Goal: Task Accomplishment & Management: Use online tool/utility

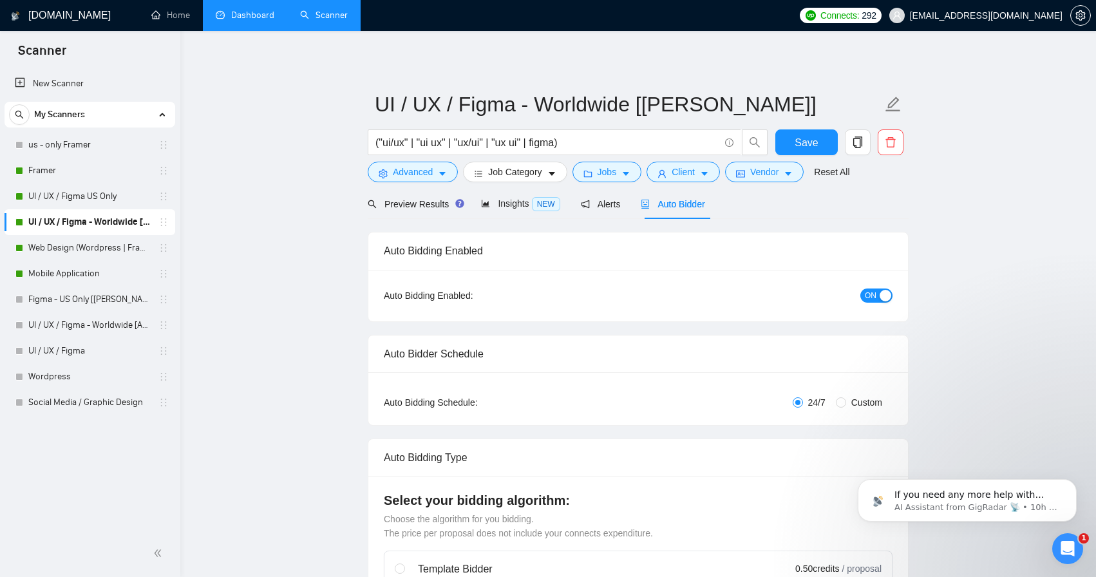
click at [263, 17] on link "Dashboard" at bounding box center [245, 15] width 59 height 11
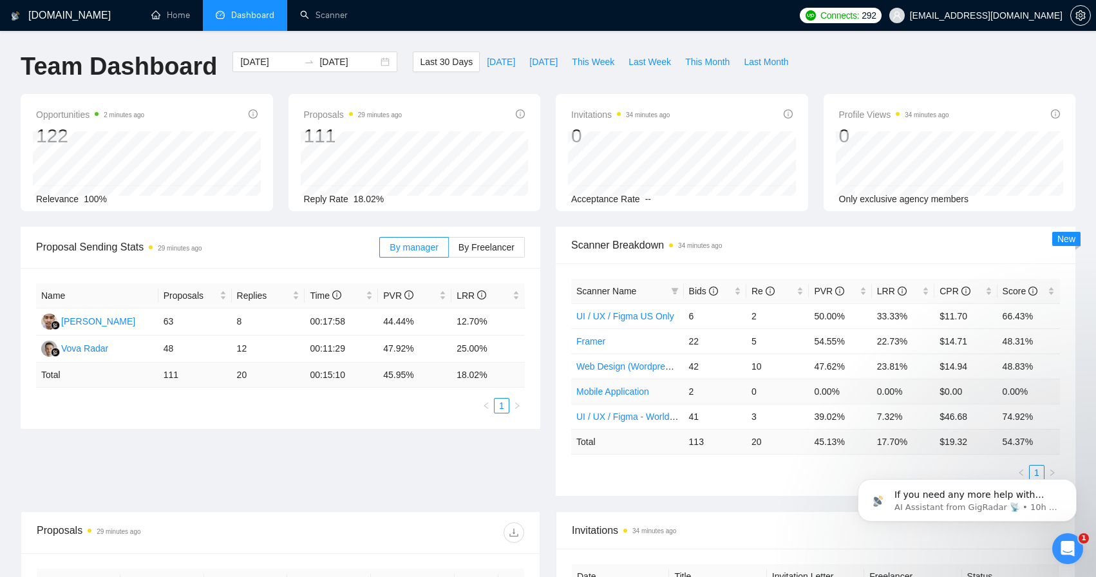
click at [617, 392] on link "Mobile Application" at bounding box center [612, 391] width 73 height 10
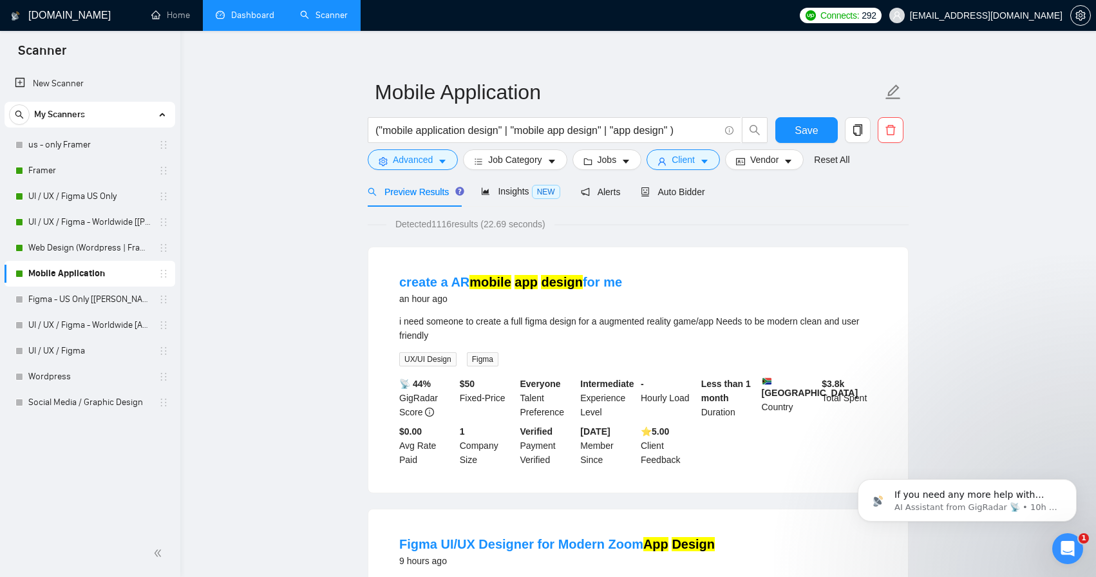
scroll to position [3, 0]
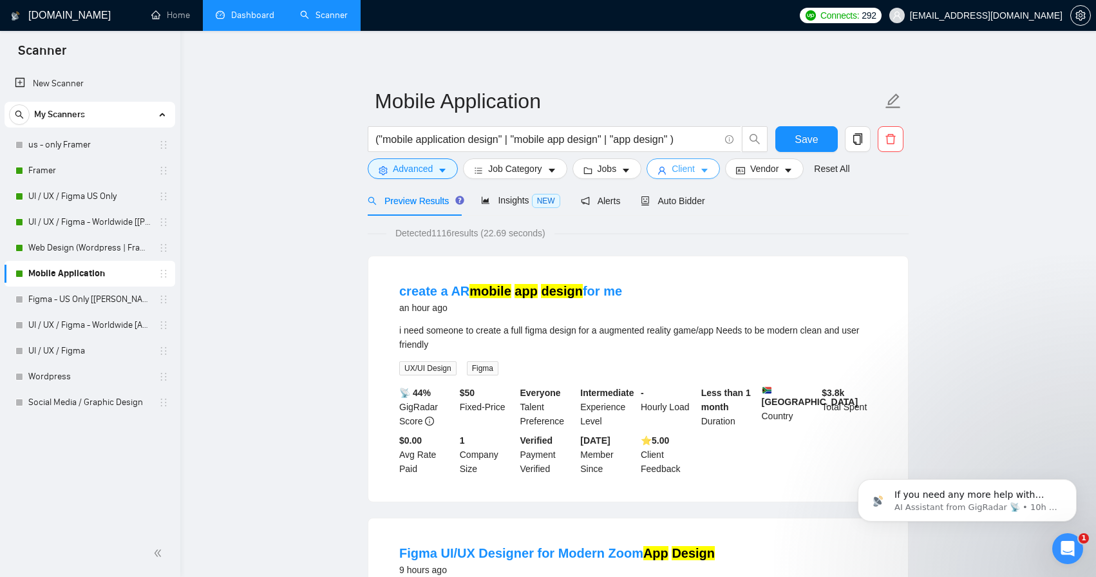
click at [709, 168] on icon "caret-down" at bounding box center [704, 170] width 9 height 9
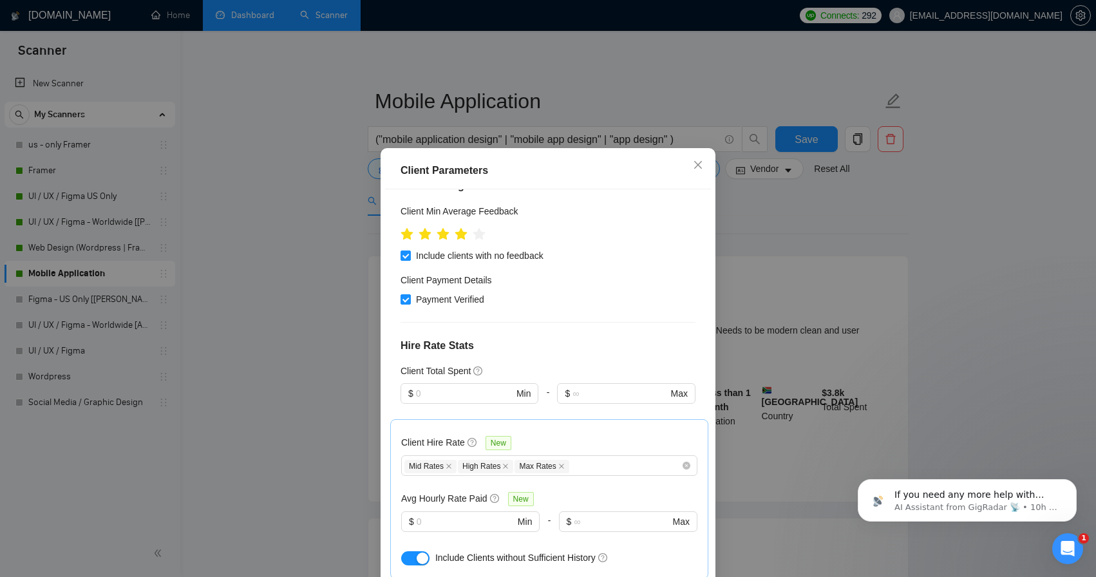
scroll to position [177, 0]
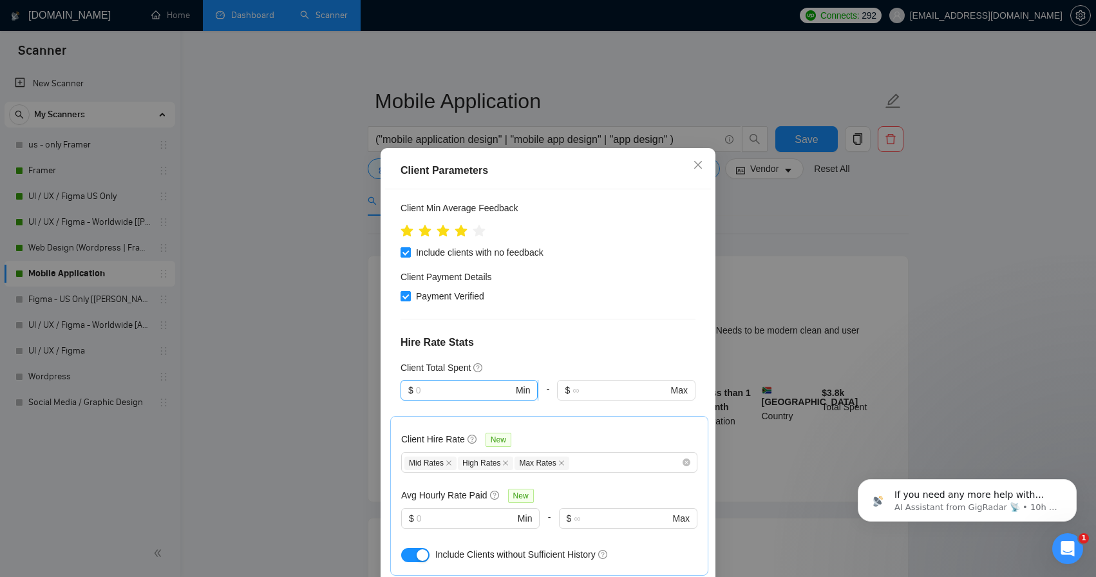
click at [458, 390] on input "text" at bounding box center [464, 390] width 97 height 14
type input "500"
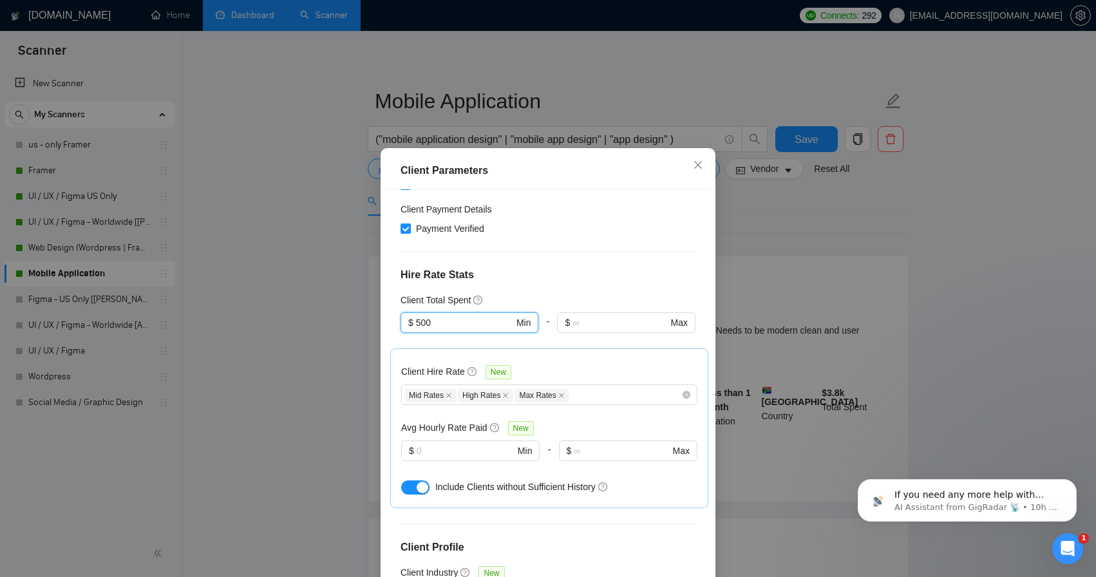
scroll to position [247, 0]
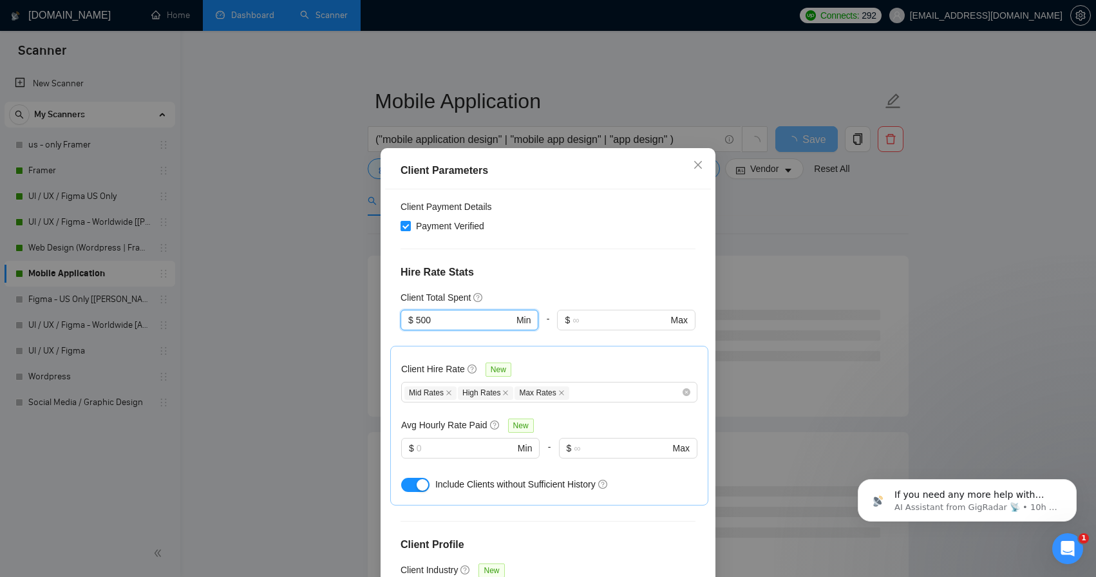
drag, startPoint x: 444, startPoint y: 322, endPoint x: 400, endPoint y: 322, distance: 44.4
click at [400, 322] on div "Client Location Include Client Countries Select Exclude Client Countries [GEOGR…" at bounding box center [548, 391] width 326 height 404
click at [448, 448] on input "text" at bounding box center [466, 448] width 98 height 14
type input "30"
click at [596, 424] on div "Avg Hourly Rate Paid New" at bounding box center [549, 425] width 296 height 15
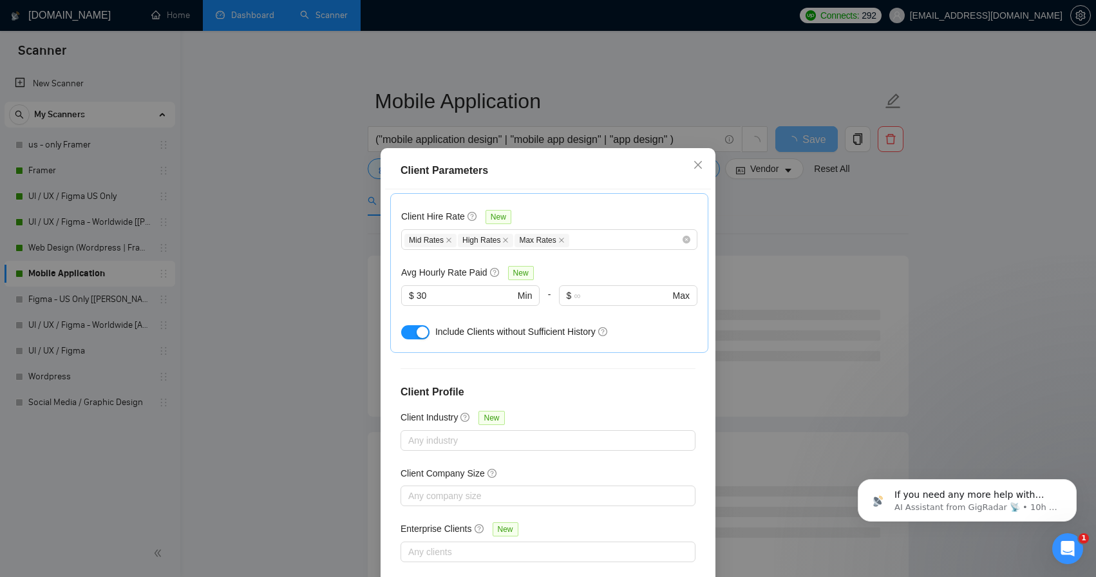
scroll to position [400, 0]
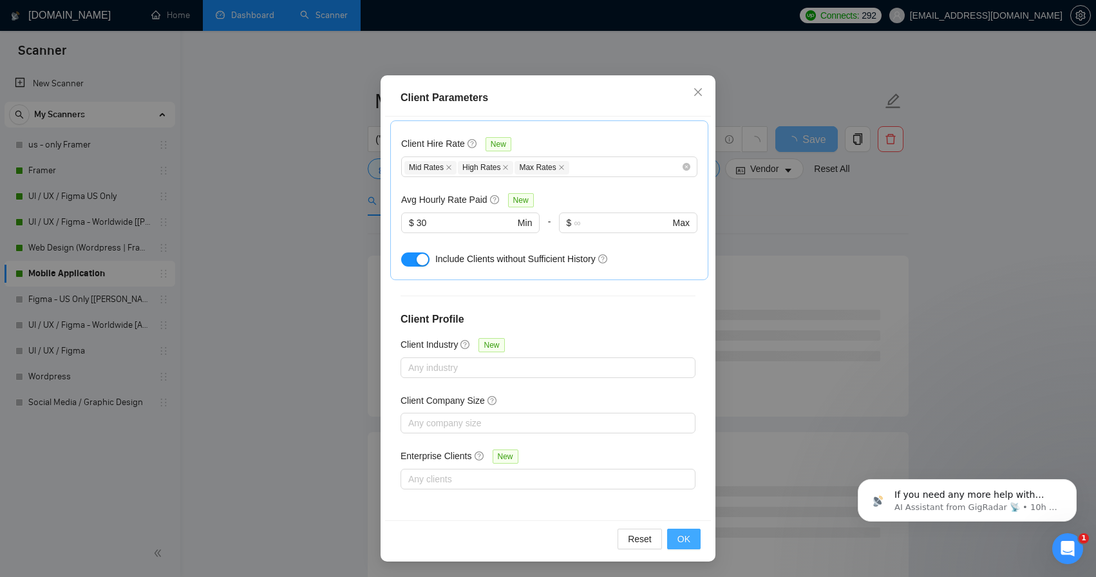
click at [678, 535] on span "OK" at bounding box center [684, 539] width 13 height 14
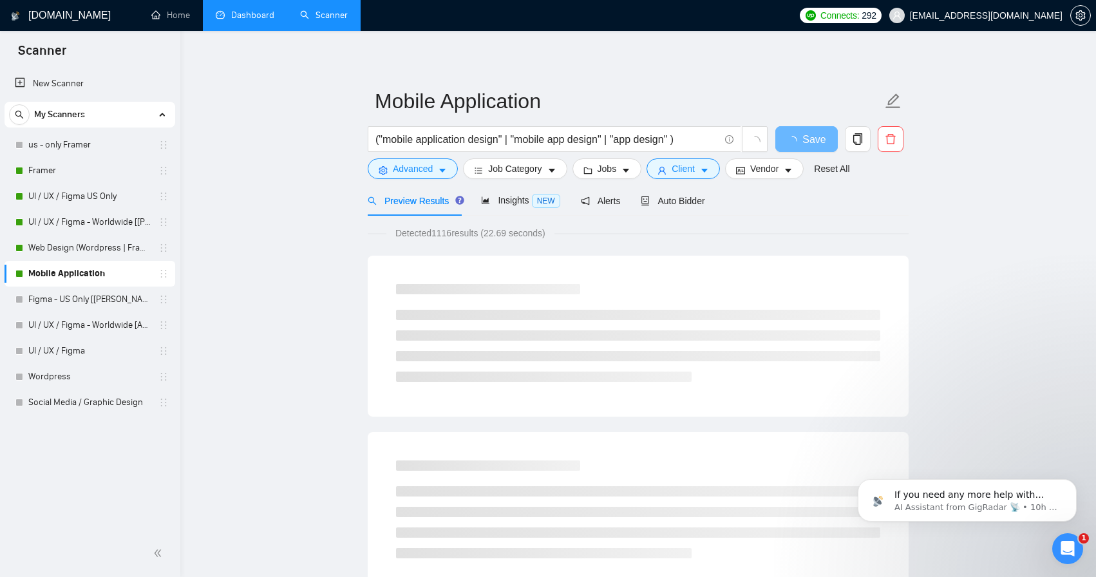
scroll to position [0, 0]
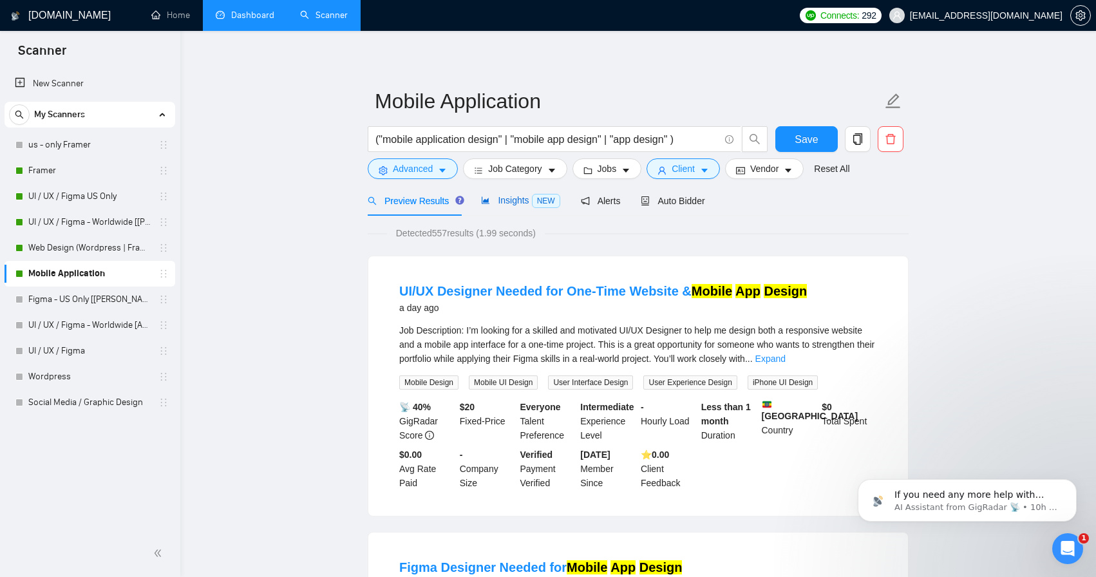
click at [516, 200] on span "Insights NEW" at bounding box center [520, 200] width 79 height 10
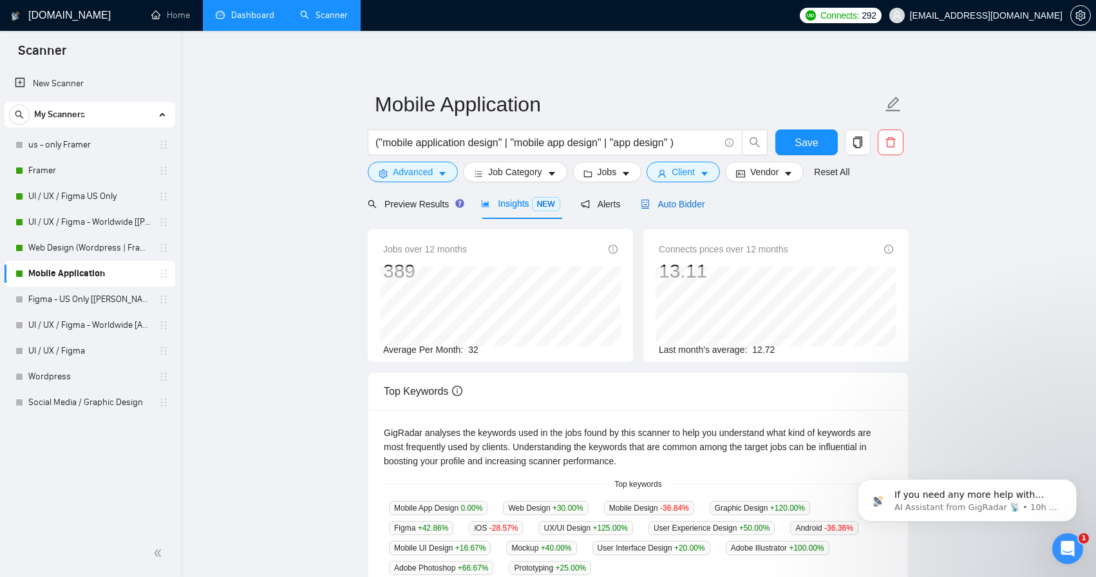
click at [693, 205] on span "Auto Bidder" at bounding box center [673, 204] width 64 height 10
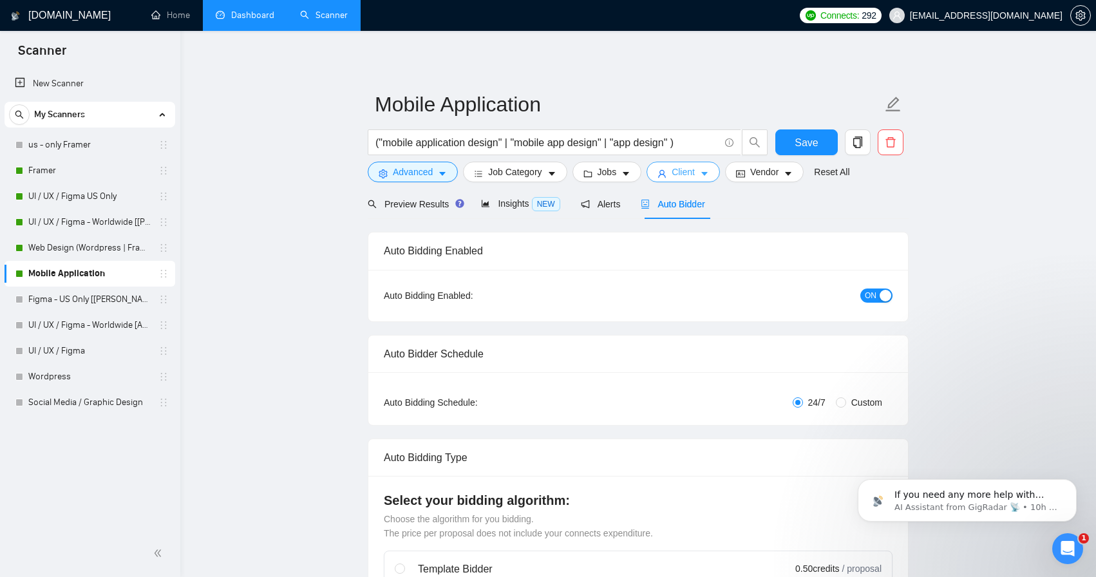
click at [695, 177] on span "Client" at bounding box center [683, 172] width 23 height 14
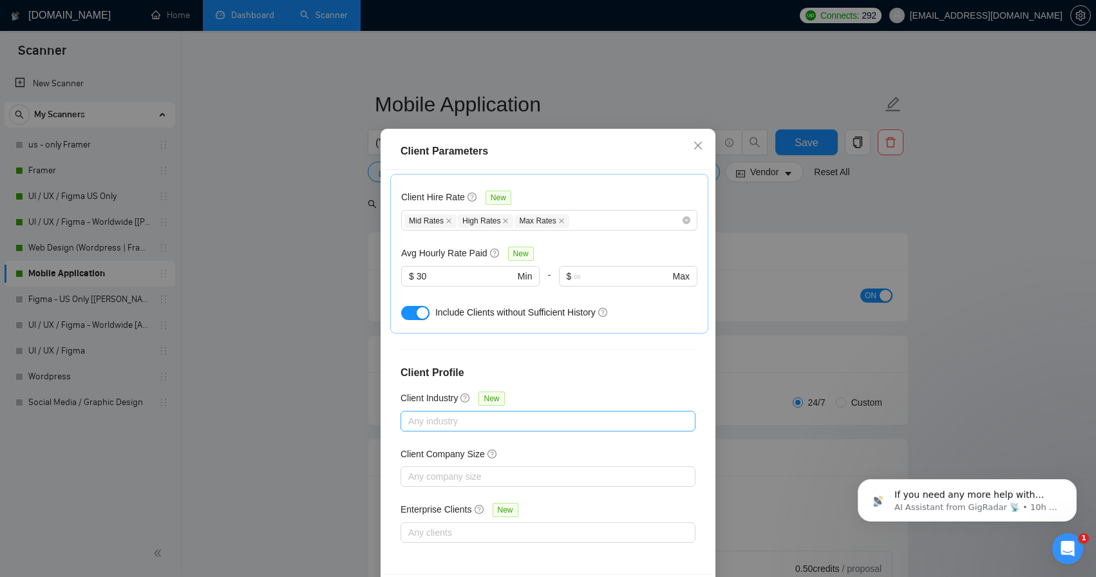
scroll to position [22, 0]
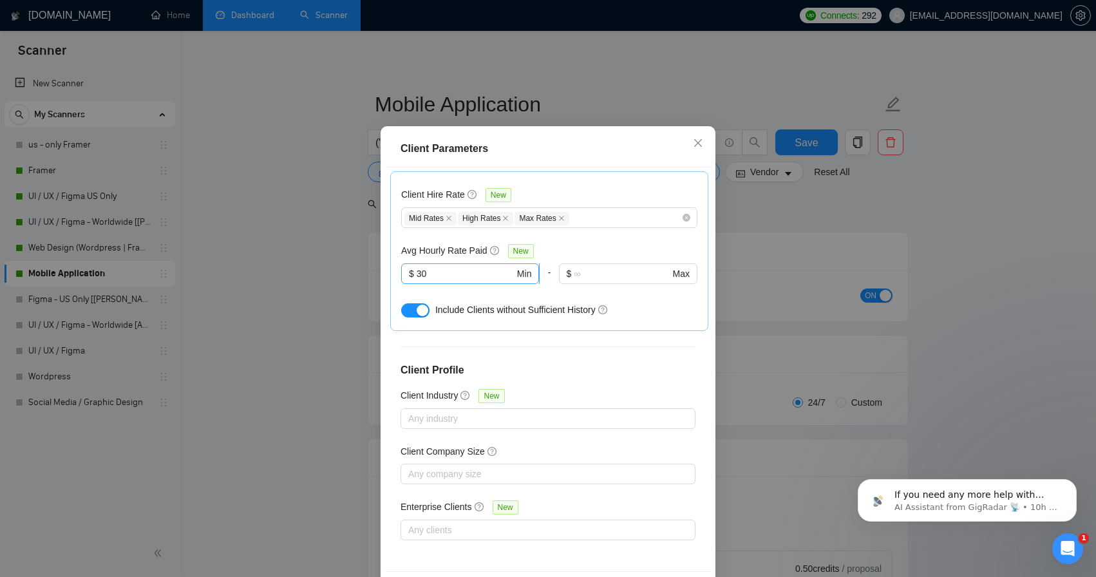
click at [442, 268] on input "30" at bounding box center [466, 274] width 98 height 14
type input "3"
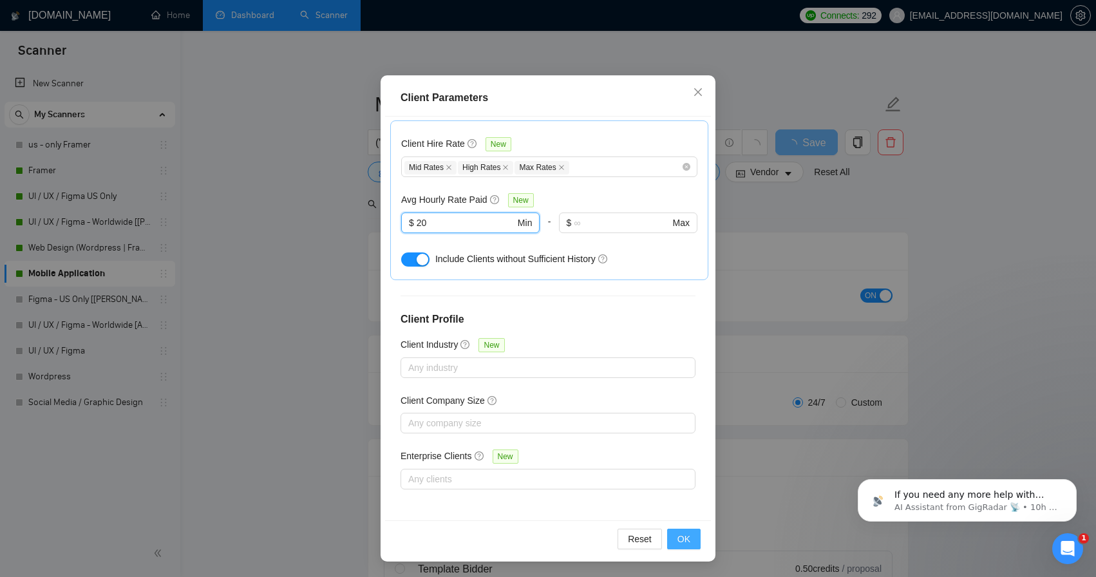
type input "20"
click at [681, 538] on span "OK" at bounding box center [684, 539] width 13 height 14
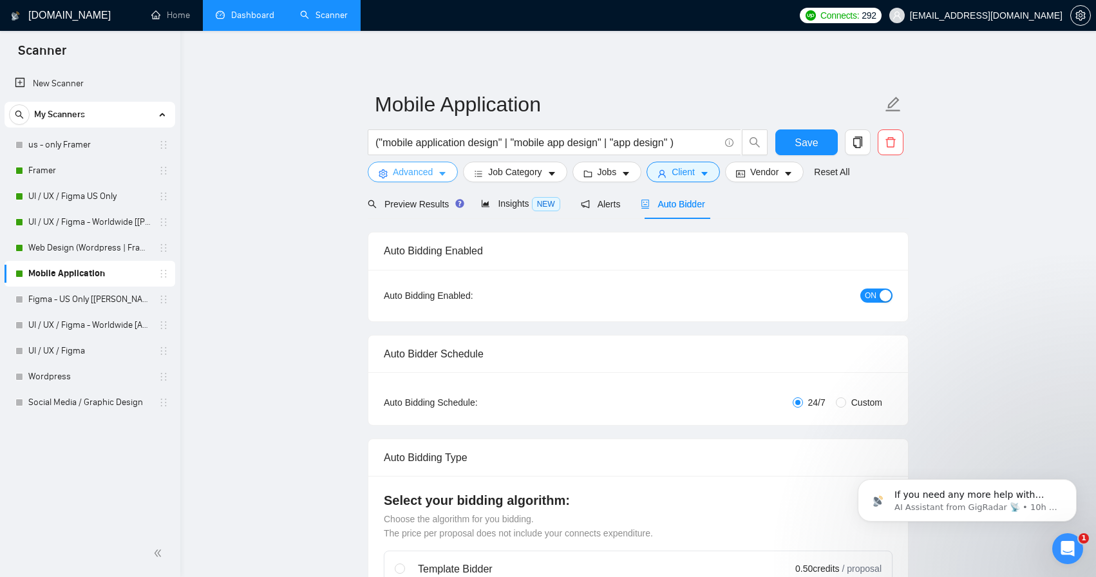
scroll to position [0, 0]
click at [450, 173] on button "Advanced" at bounding box center [413, 172] width 90 height 21
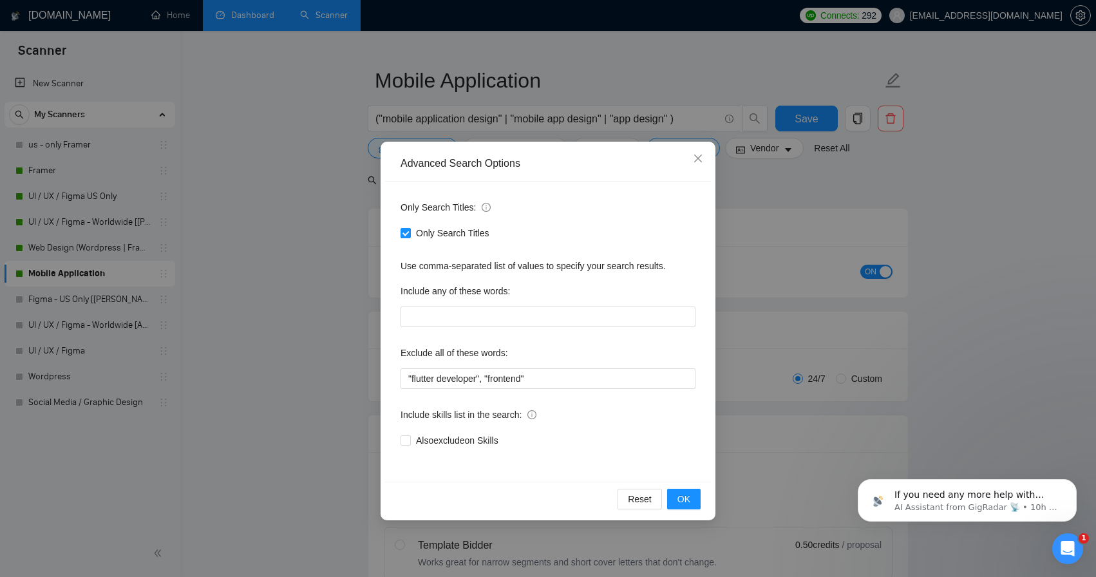
scroll to position [30, 0]
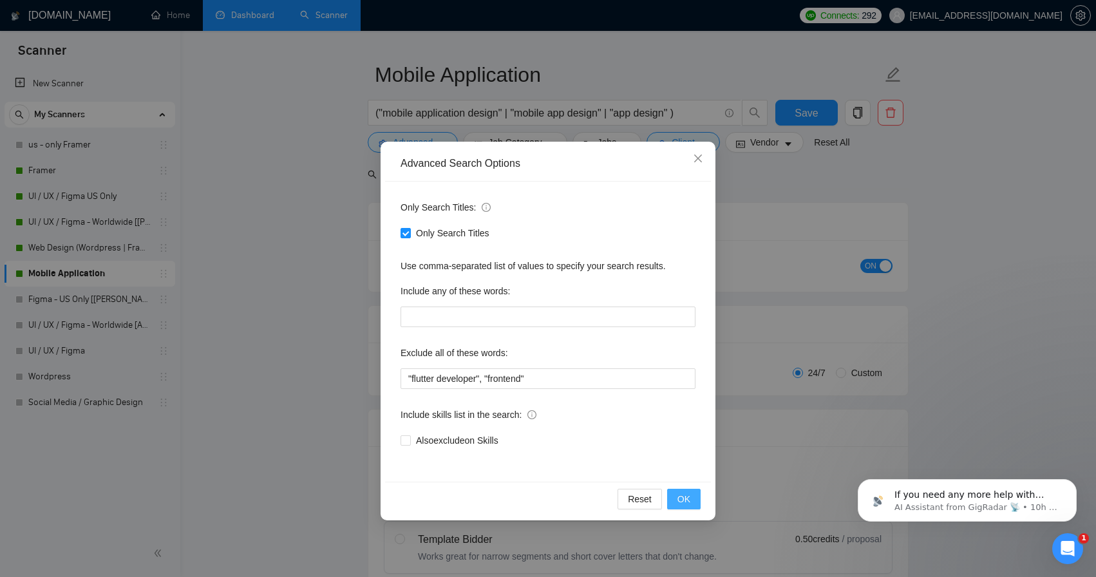
click at [686, 499] on span "OK" at bounding box center [684, 499] width 13 height 14
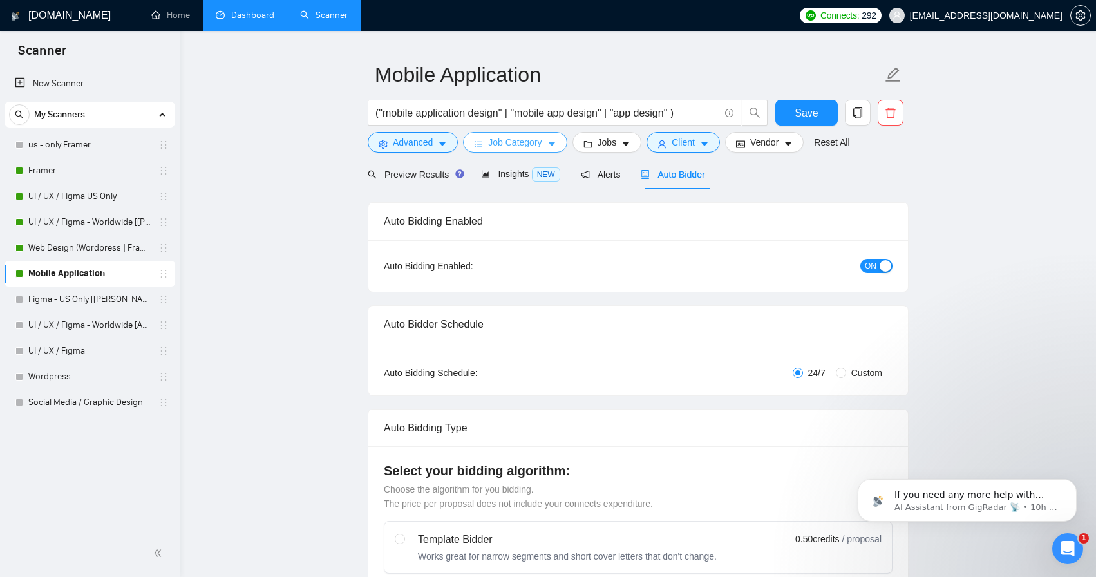
click at [550, 144] on button "Job Category" at bounding box center [515, 142] width 104 height 21
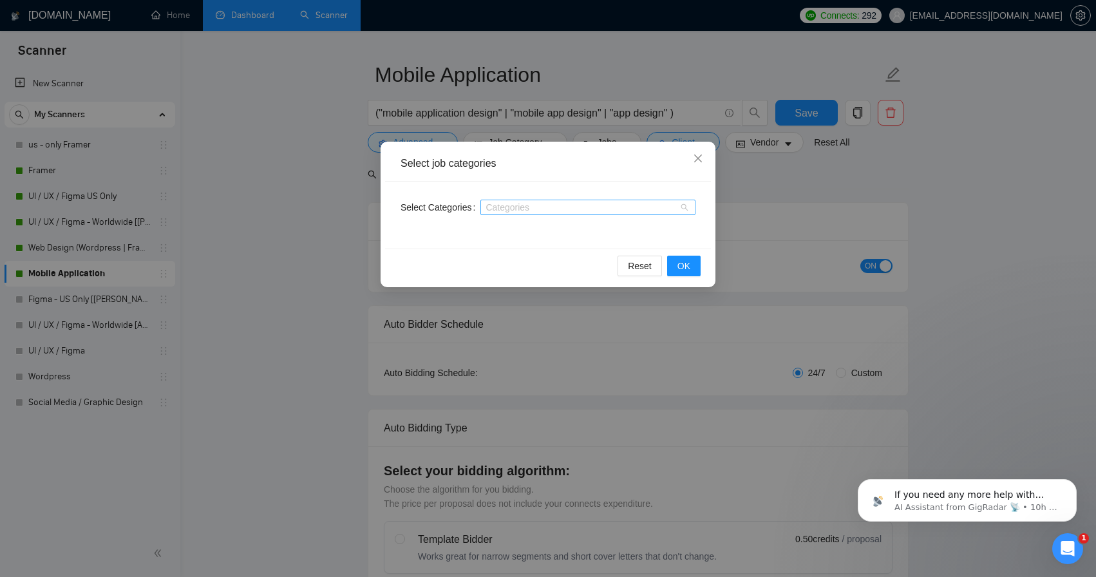
click at [553, 214] on div "Categories" at bounding box center [587, 207] width 215 height 15
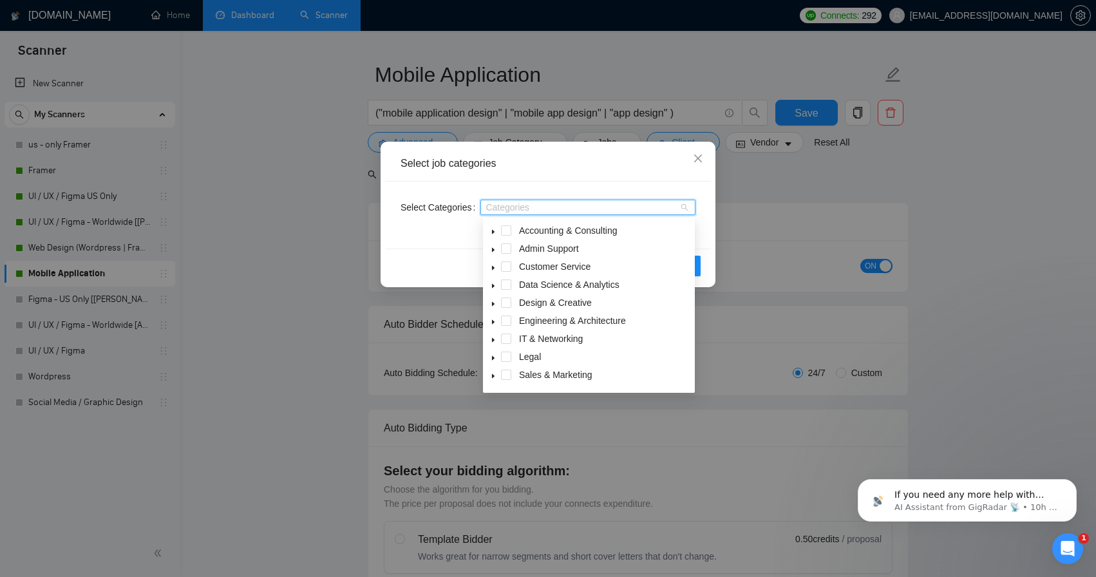
drag, startPoint x: 640, startPoint y: 181, endPoint x: 656, endPoint y: 176, distance: 17.3
click at [640, 181] on div "Select job categories" at bounding box center [548, 163] width 326 height 35
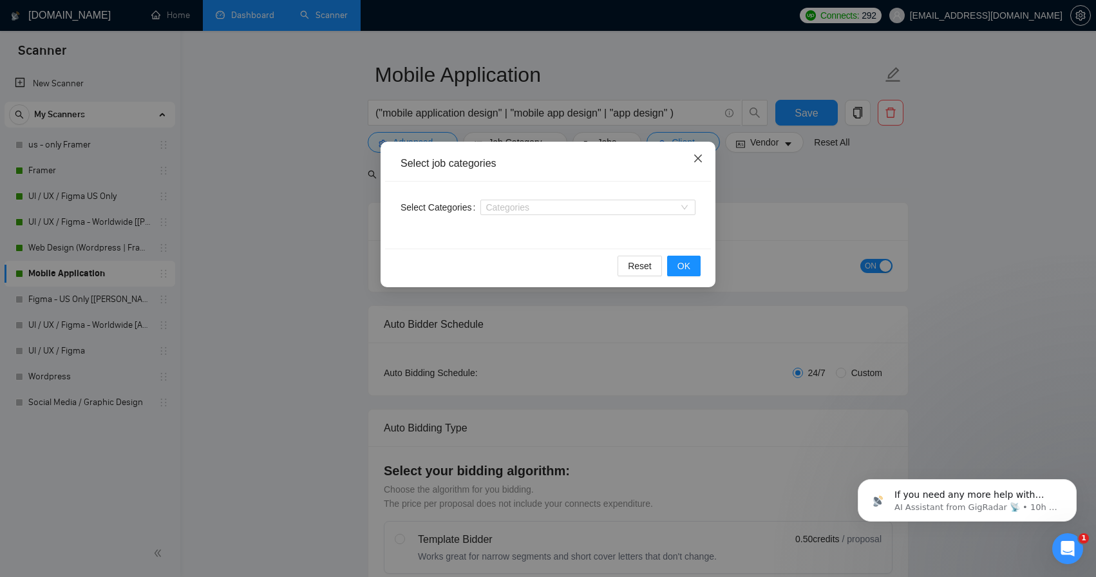
click at [698, 159] on icon "close" at bounding box center [698, 159] width 8 height 8
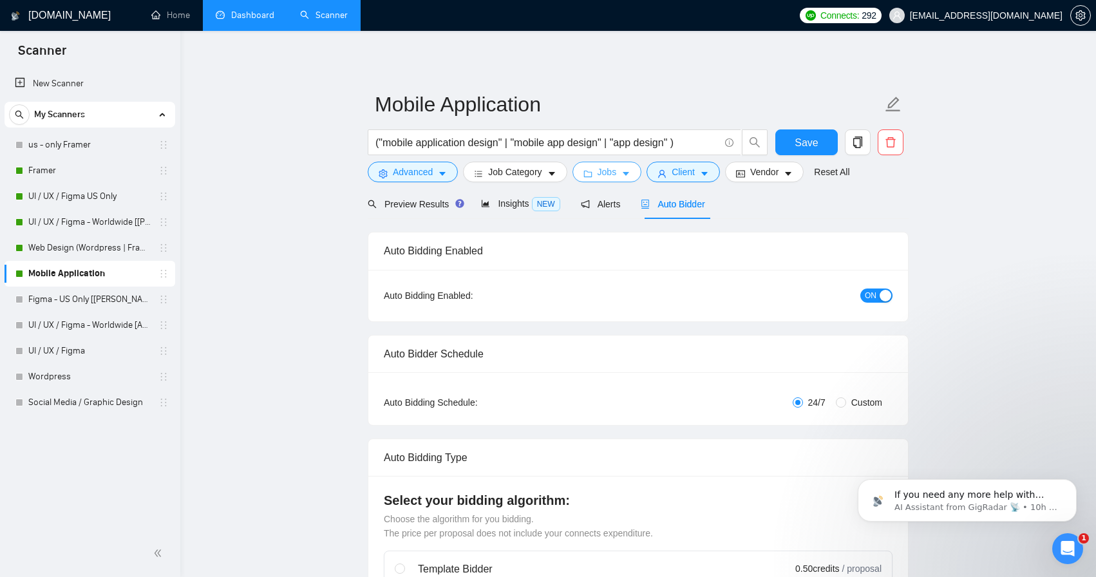
scroll to position [-1, 0]
click at [628, 173] on icon "caret-down" at bounding box center [626, 173] width 9 height 9
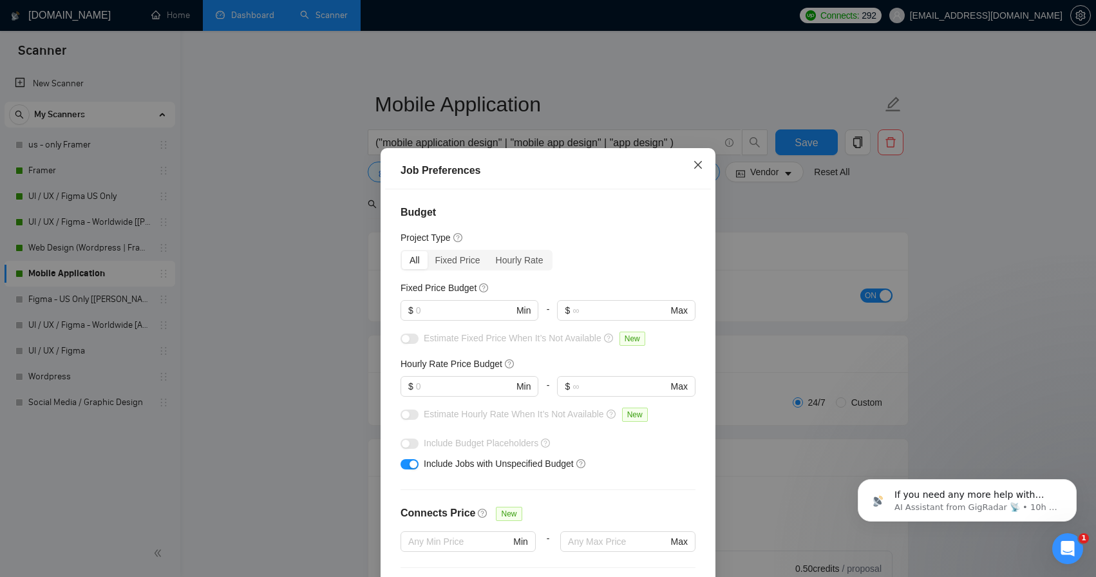
click at [695, 167] on icon "close" at bounding box center [698, 165] width 10 height 10
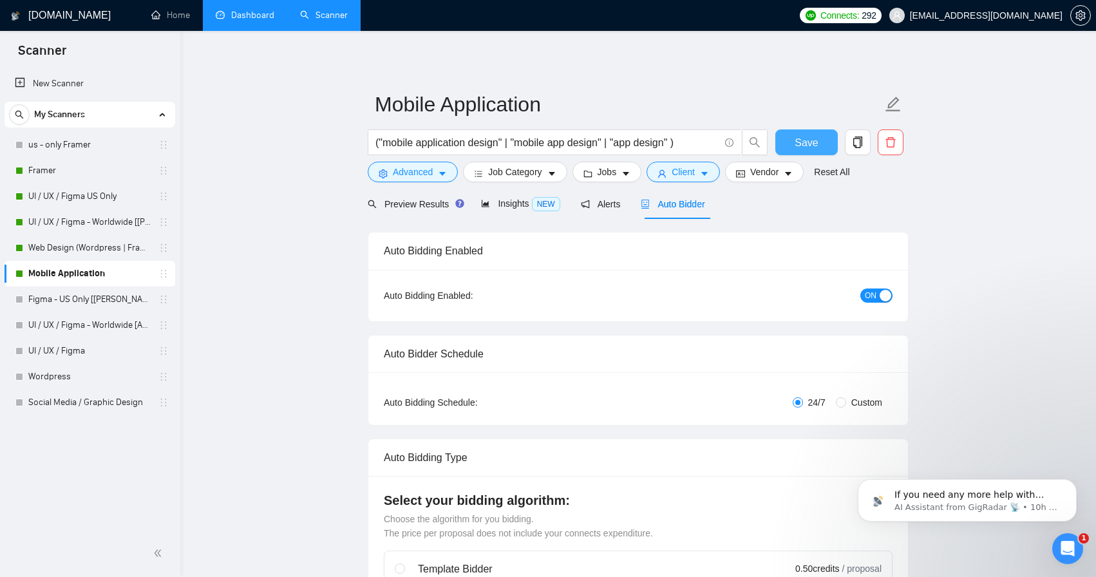
click at [809, 146] on span "Save" at bounding box center [806, 143] width 23 height 16
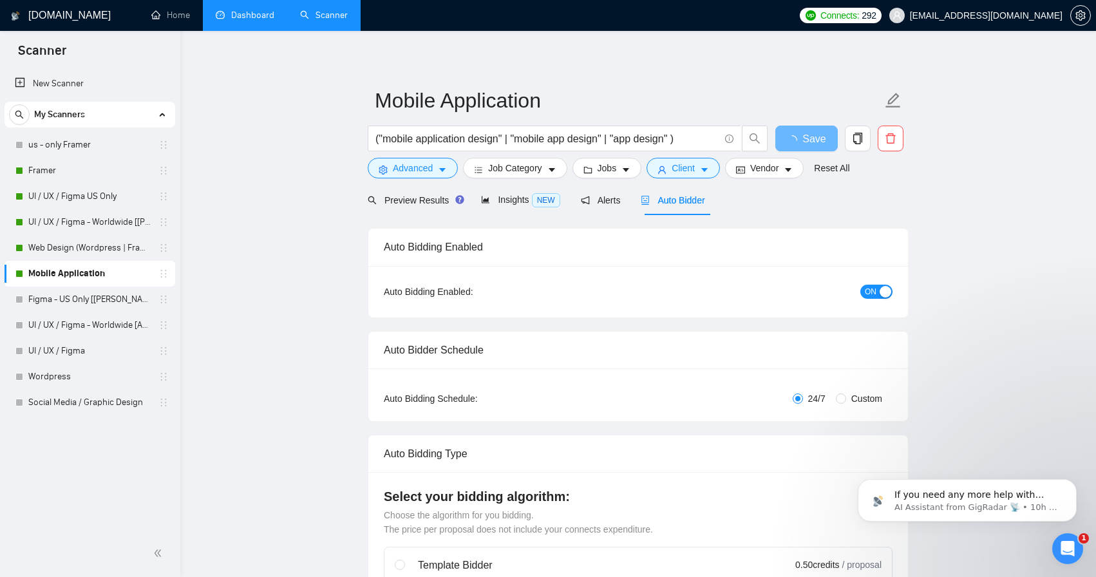
scroll to position [4, 0]
click at [435, 203] on span "Preview Results" at bounding box center [414, 200] width 93 height 10
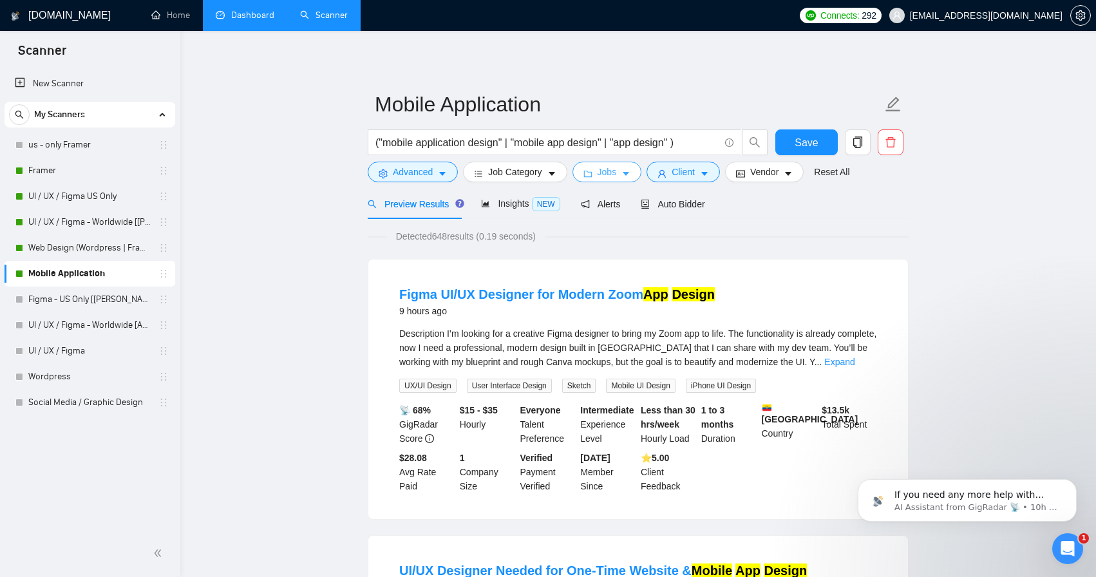
click at [625, 169] on button "Jobs" at bounding box center [608, 172] width 70 height 21
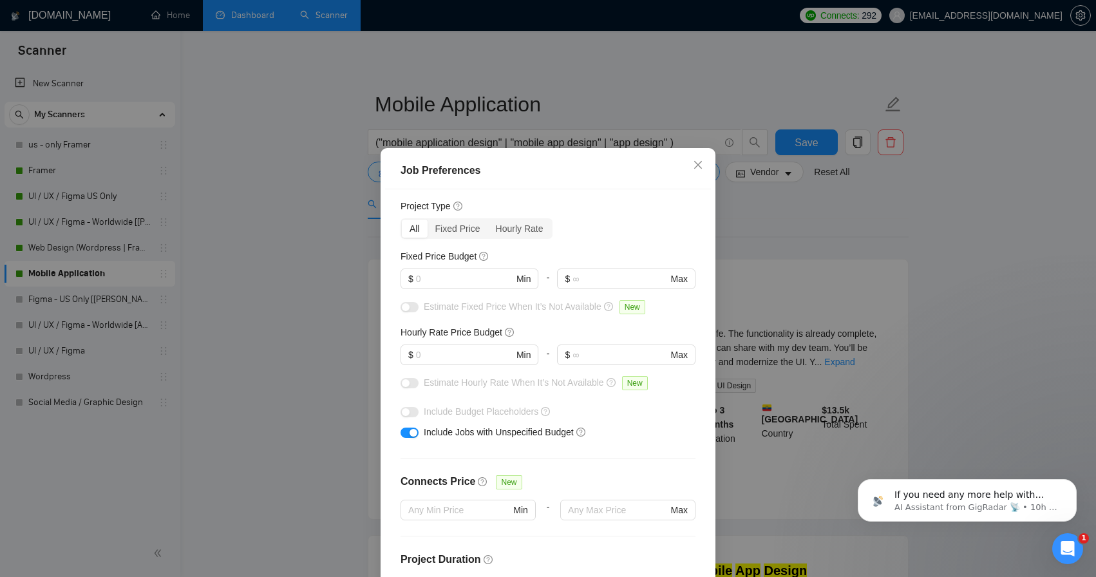
scroll to position [58, 0]
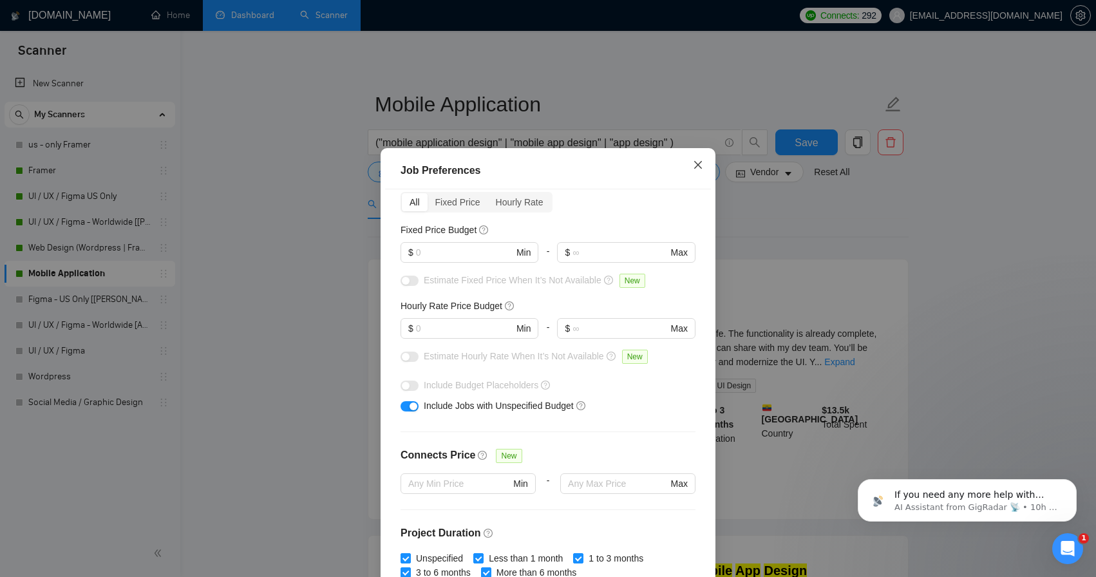
click at [694, 163] on icon "close" at bounding box center [698, 165] width 10 height 10
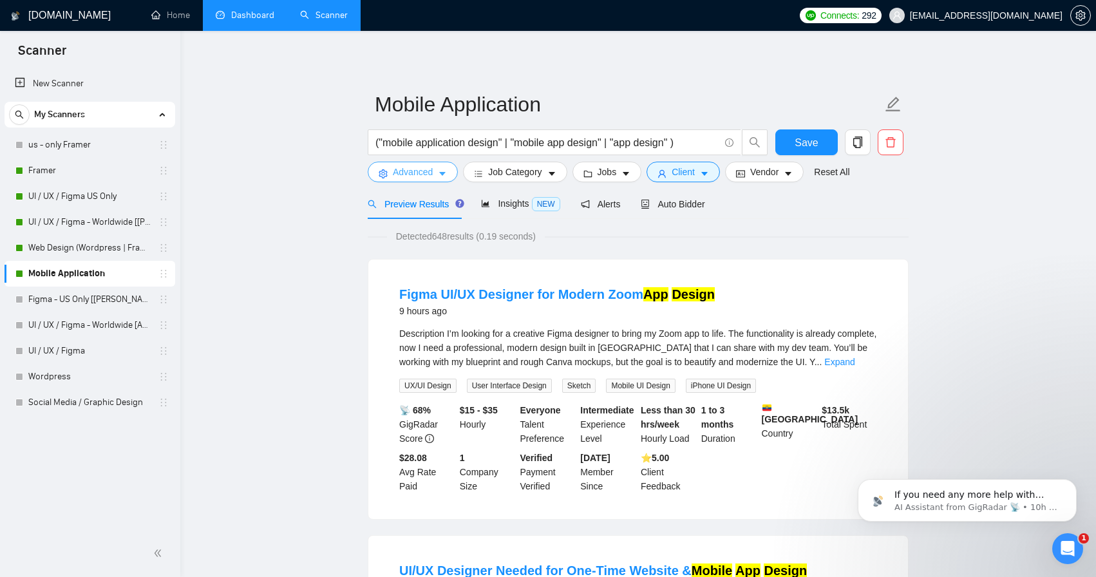
click at [449, 176] on button "Advanced" at bounding box center [413, 172] width 90 height 21
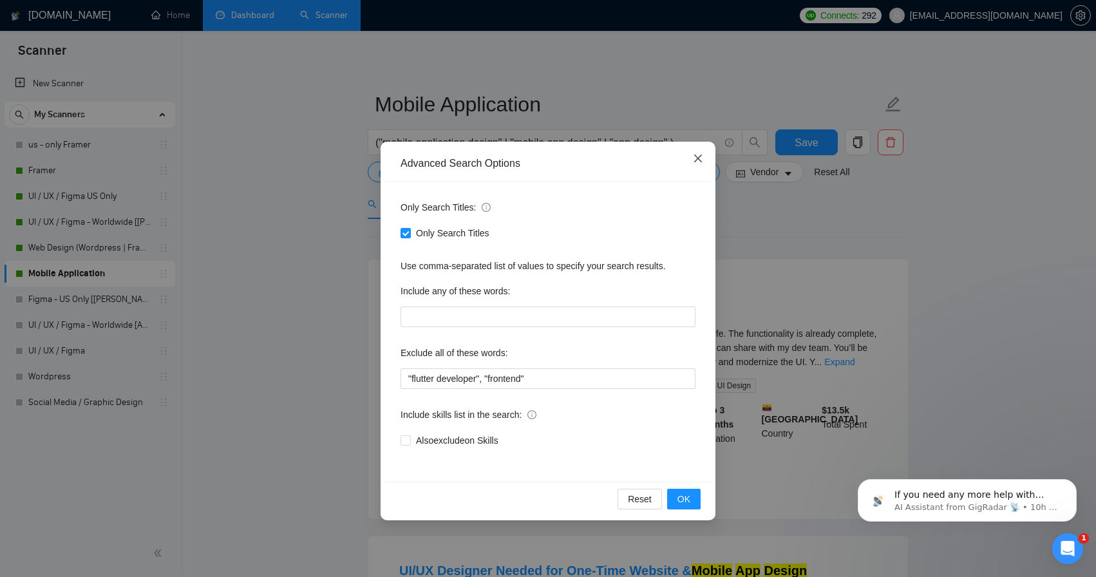
click at [698, 155] on icon "close" at bounding box center [698, 158] width 10 height 10
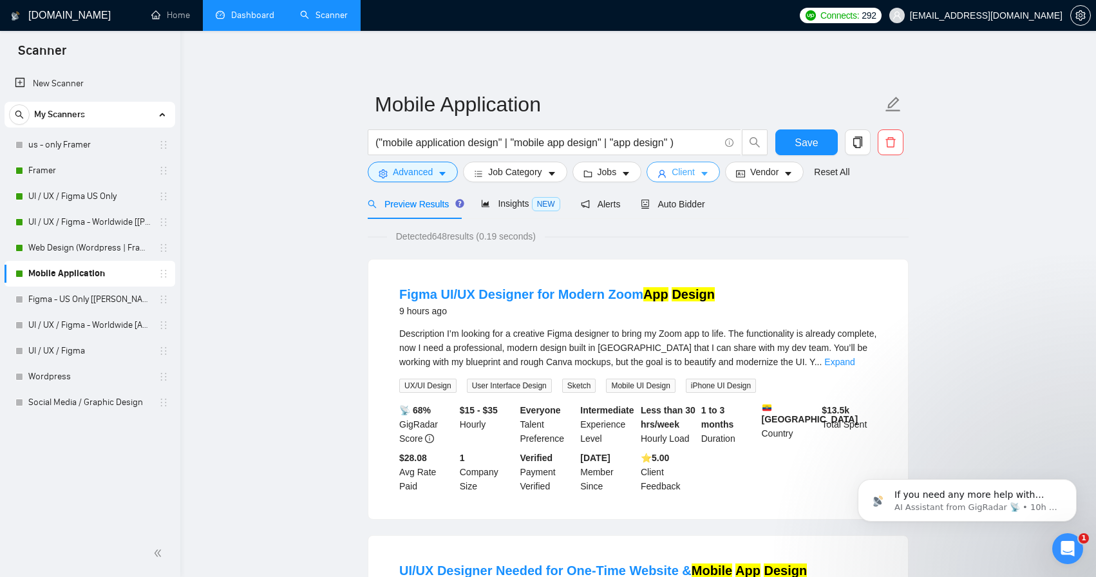
click at [695, 173] on span "Client" at bounding box center [683, 172] width 23 height 14
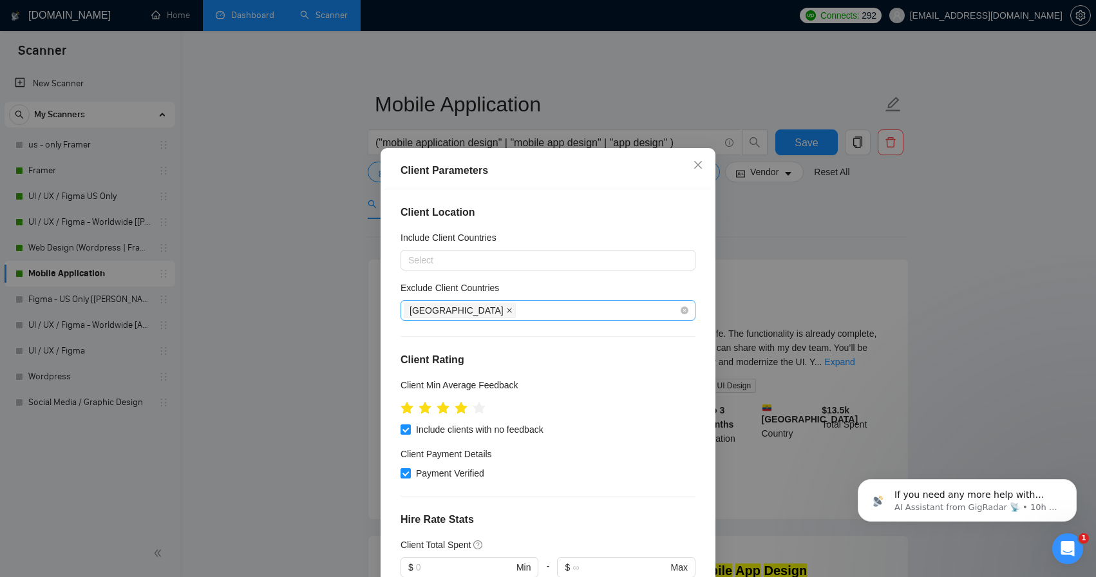
scroll to position [0, 0]
click at [506, 311] on icon "close" at bounding box center [509, 310] width 6 height 6
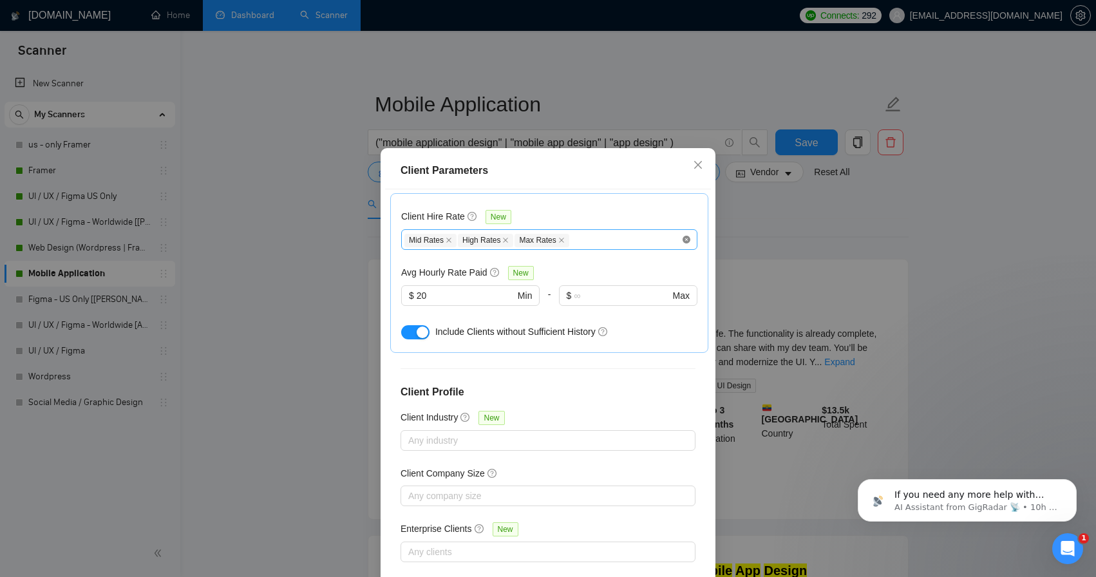
scroll to position [400, 0]
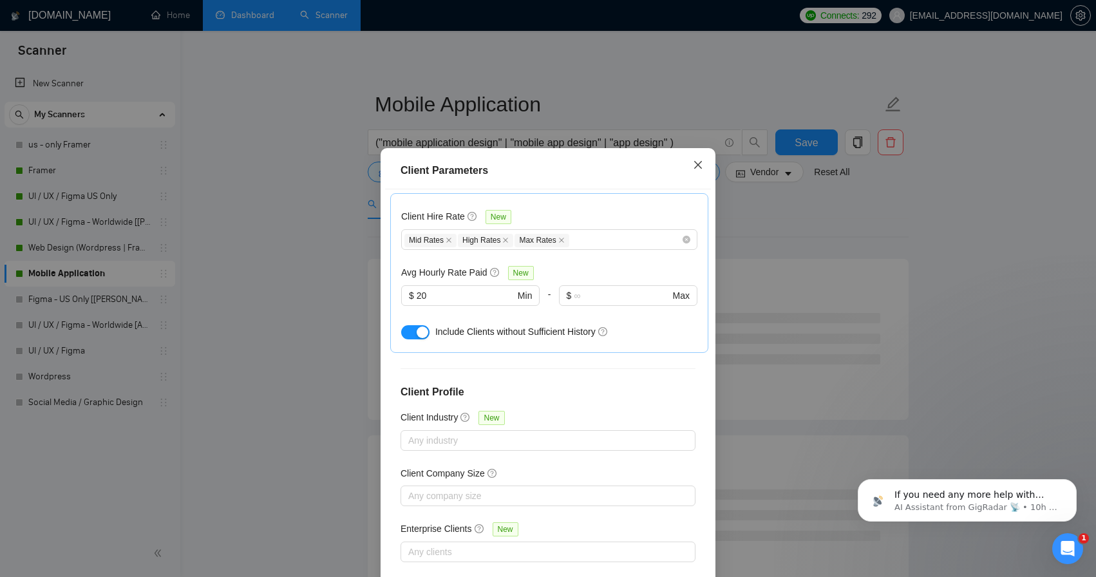
click at [696, 167] on icon "close" at bounding box center [698, 165] width 10 height 10
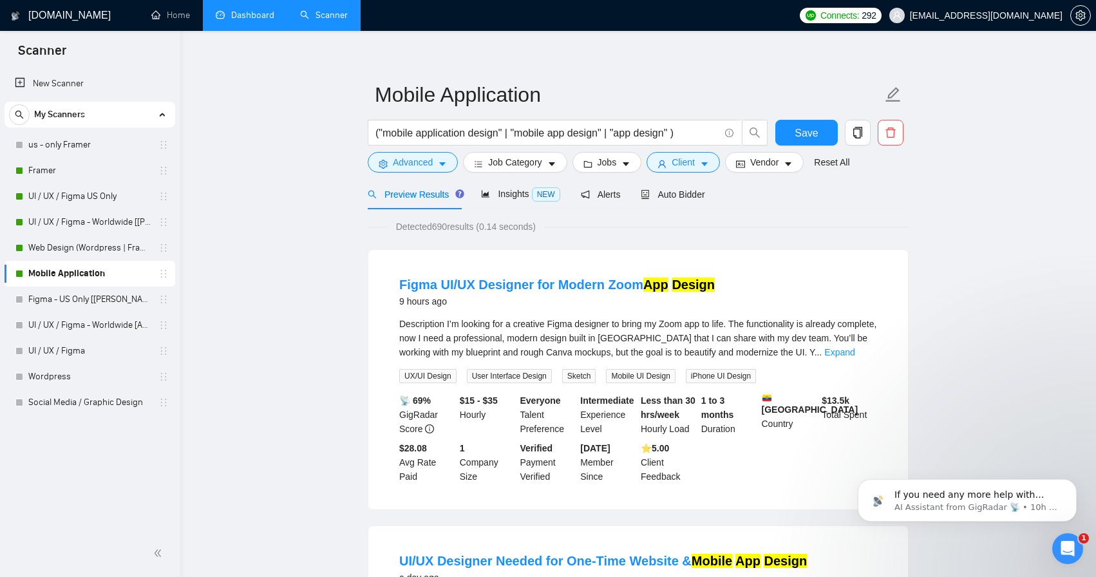
scroll to position [11, 0]
click at [815, 129] on span "Save" at bounding box center [806, 132] width 23 height 16
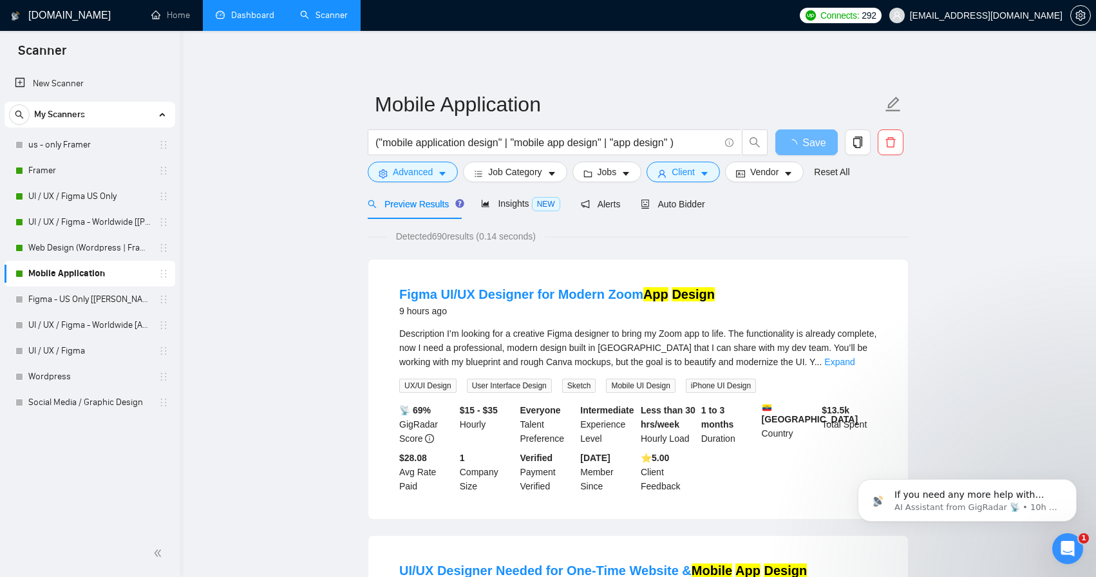
scroll to position [0, 0]
click at [678, 142] on input "("mobile application design" | "mobile app design" | "app design" )" at bounding box center [547, 143] width 344 height 16
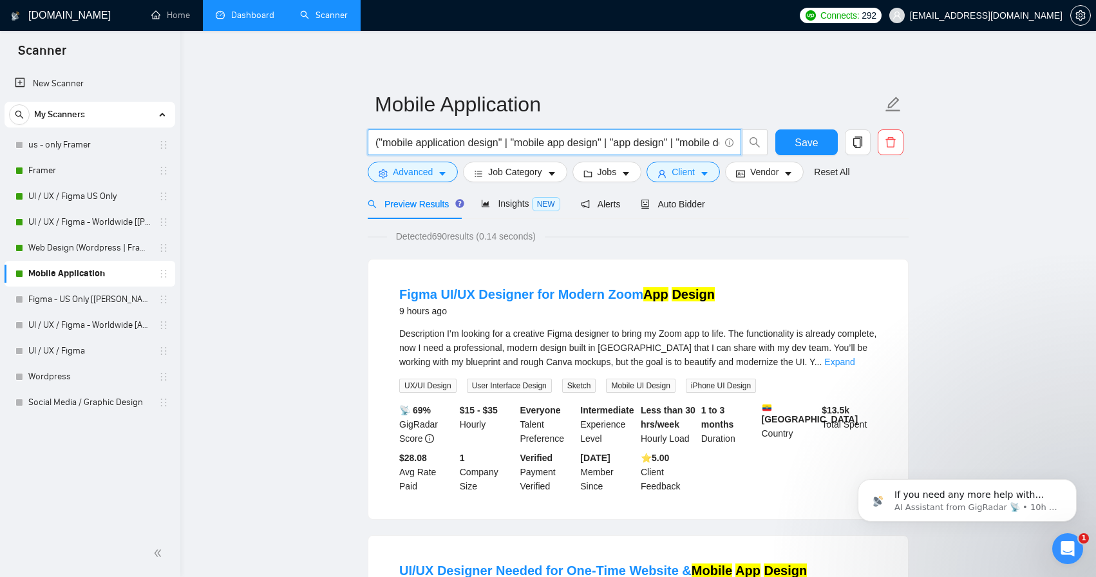
type input "("mobile application design" | "mobile app design" | "app design" | "mobile des…"
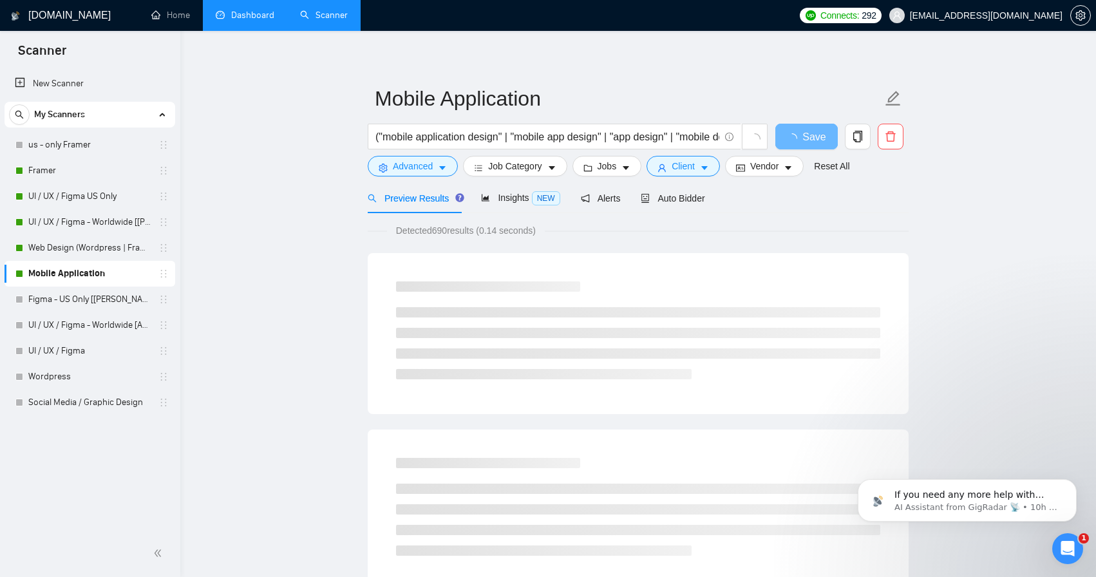
scroll to position [6, 0]
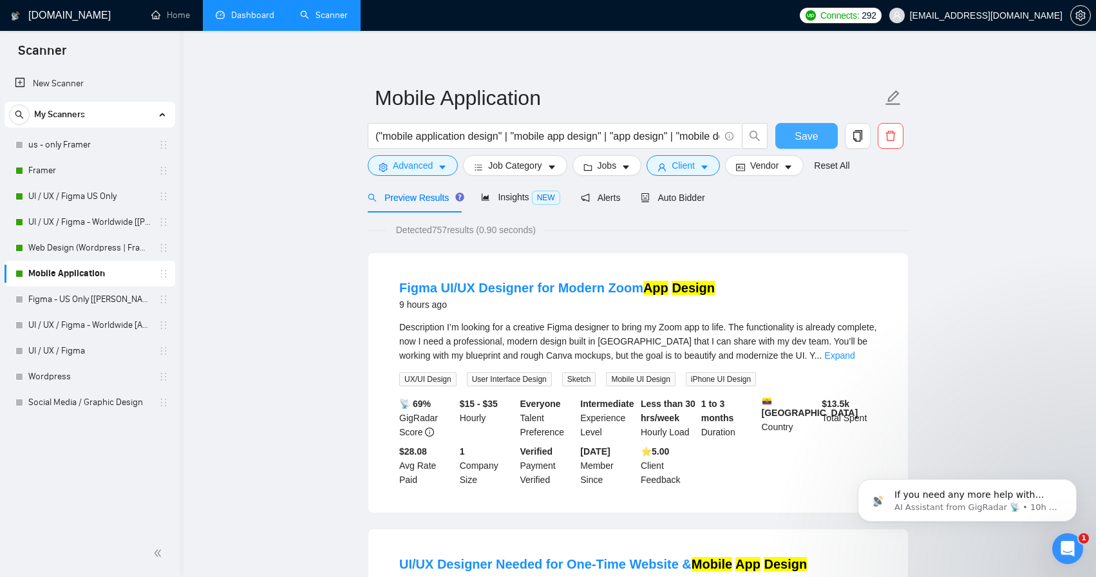
click at [814, 131] on span "Save" at bounding box center [806, 136] width 23 height 16
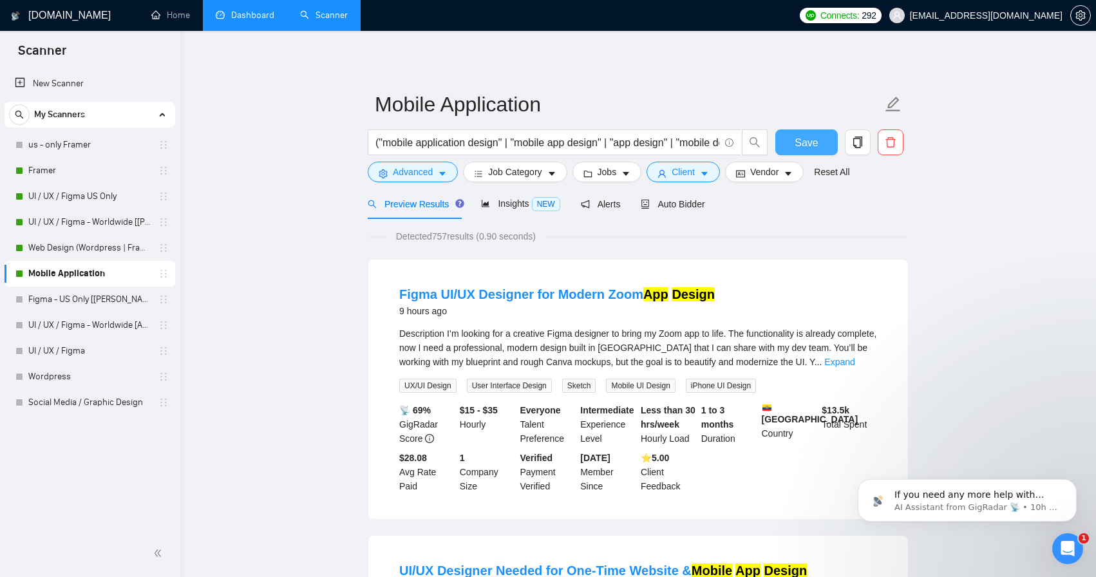
scroll to position [0, 0]
click at [808, 147] on span "Save" at bounding box center [806, 143] width 23 height 16
